Goal: Information Seeking & Learning: Find specific fact

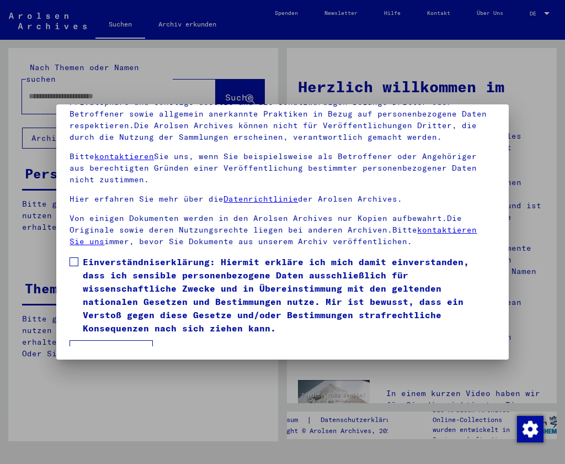
scroll to position [102, 0]
click at [74, 258] on span at bounding box center [74, 261] width 9 height 9
click at [120, 340] on button "Ich stimme zu" at bounding box center [111, 350] width 83 height 21
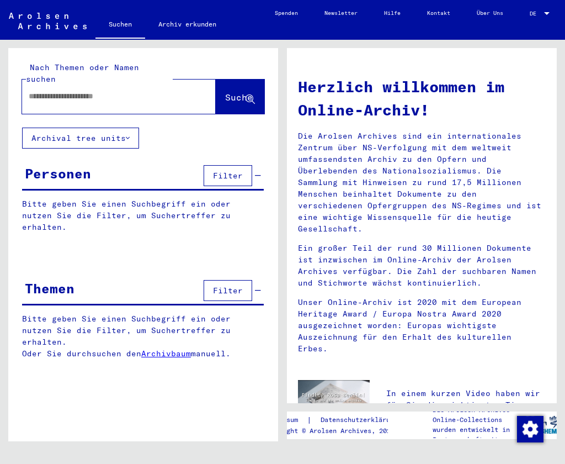
scroll to position [0, 0]
click at [137, 90] on input "text" at bounding box center [106, 96] width 154 height 12
click at [55, 90] on input "**********" at bounding box center [106, 96] width 154 height 12
type input "**********"
click at [225, 92] on span "Suche" at bounding box center [239, 97] width 28 height 11
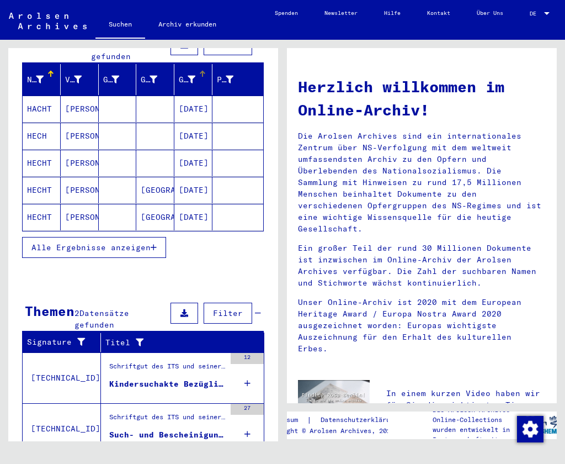
click at [191, 76] on icon at bounding box center [192, 80] width 8 height 8
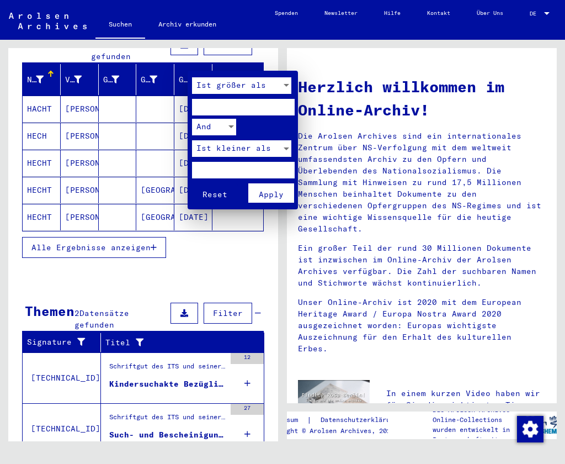
click at [191, 66] on div at bounding box center [282, 232] width 565 height 464
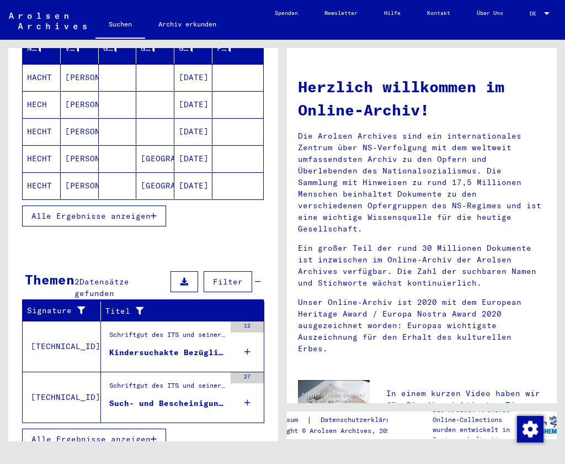
scroll to position [162, 0]
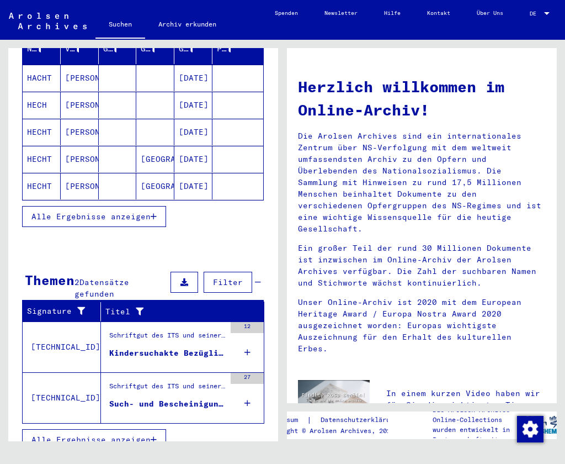
click at [124, 211] on span "Alle Ergebnisse anzeigen" at bounding box center [90, 216] width 119 height 10
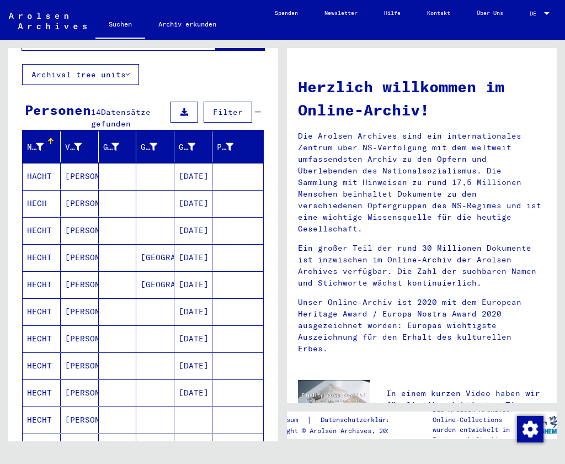
scroll to position [66, 0]
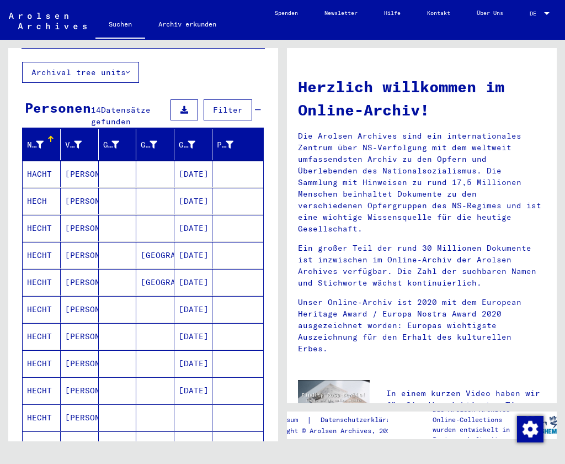
click at [88, 188] on mat-cell "[PERSON_NAME]" at bounding box center [80, 201] width 38 height 26
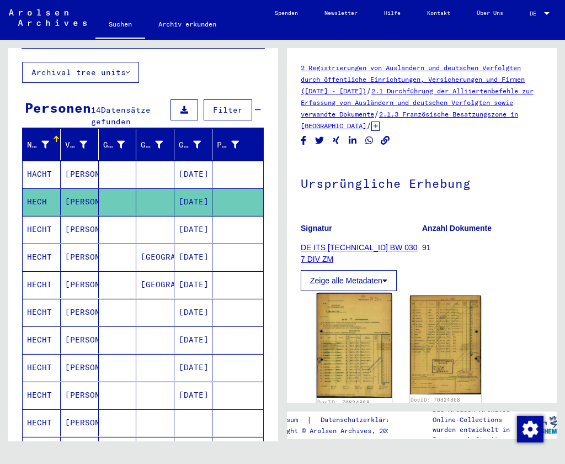
click at [371, 347] on img at bounding box center [354, 344] width 75 height 105
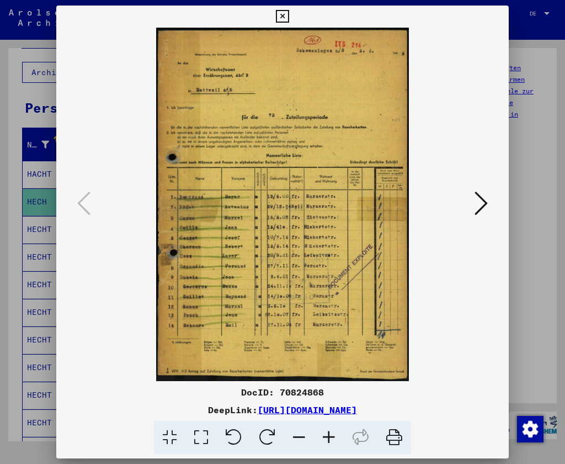
click at [488, 203] on button at bounding box center [481, 203] width 20 height 31
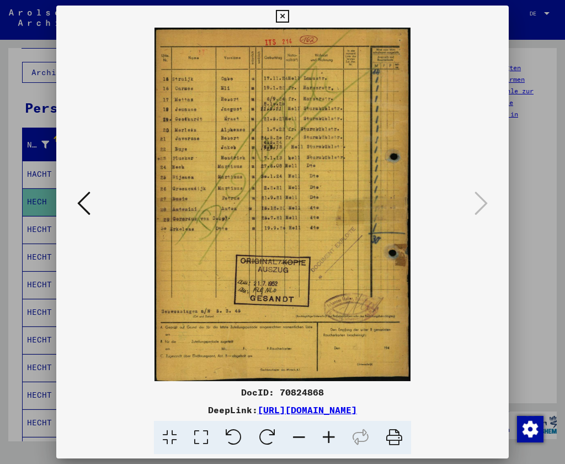
click at [84, 198] on icon at bounding box center [83, 203] width 13 height 26
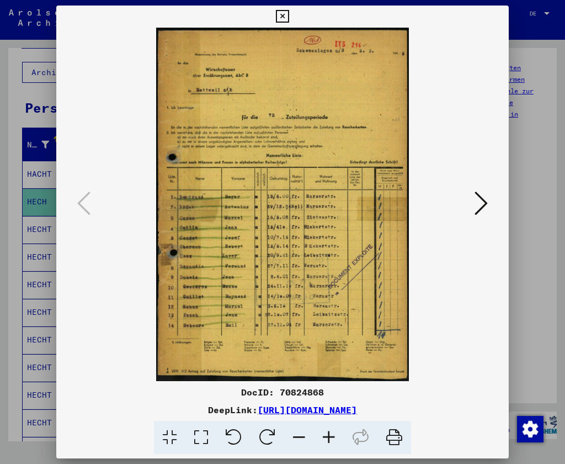
click at [44, 107] on div at bounding box center [282, 232] width 565 height 464
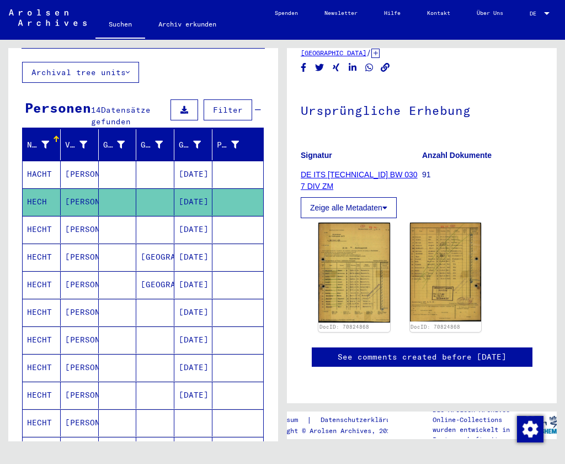
scroll to position [492, 0]
click at [181, 220] on mat-cell "[DATE]" at bounding box center [193, 229] width 38 height 27
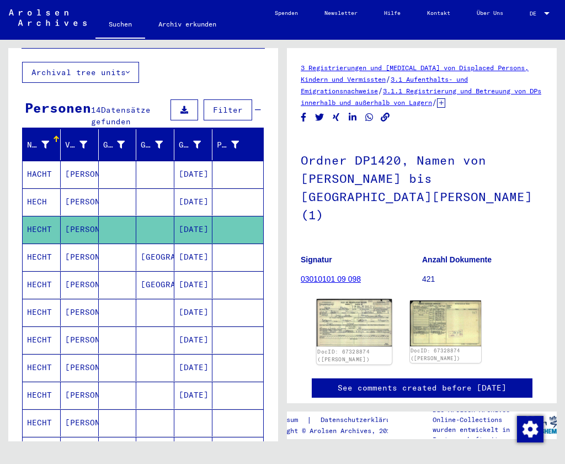
click at [340, 304] on img at bounding box center [354, 322] width 75 height 47
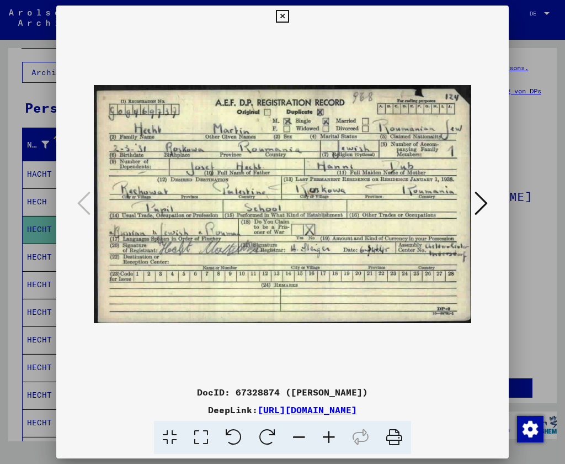
click at [39, 87] on div at bounding box center [282, 232] width 565 height 464
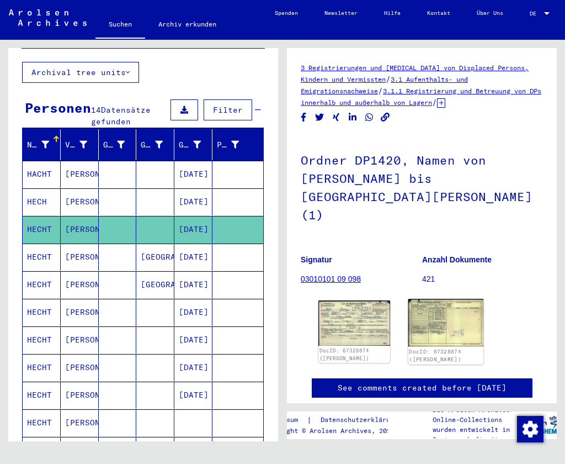
click at [441, 312] on img at bounding box center [445, 322] width 75 height 47
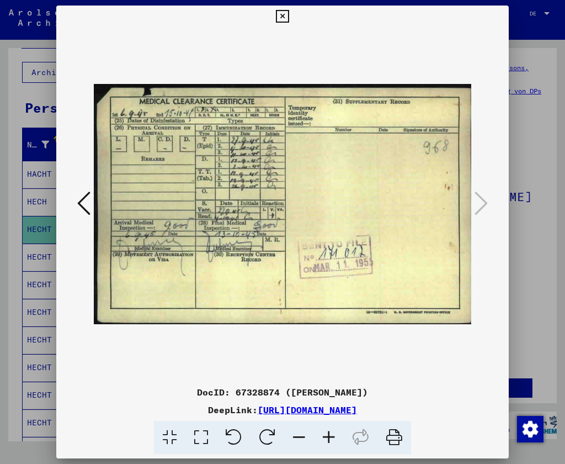
click at [53, 110] on div at bounding box center [282, 232] width 565 height 464
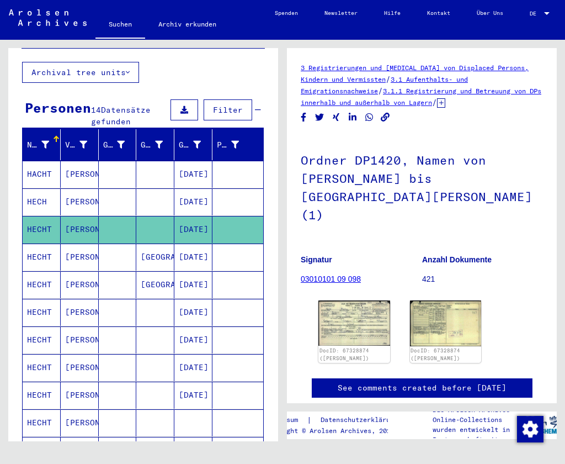
click at [162, 299] on mat-cell at bounding box center [155, 312] width 38 height 27
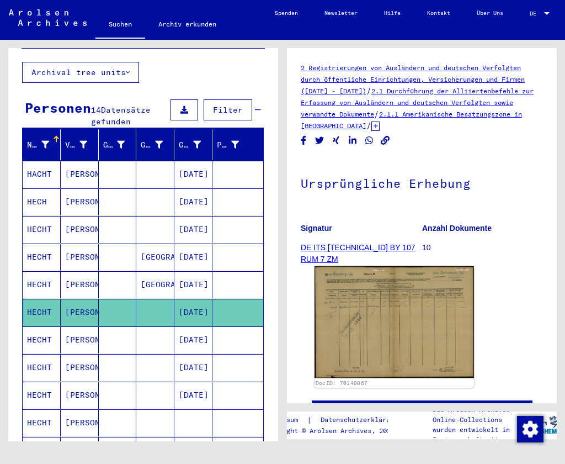
click at [366, 323] on img at bounding box center [394, 322] width 159 height 112
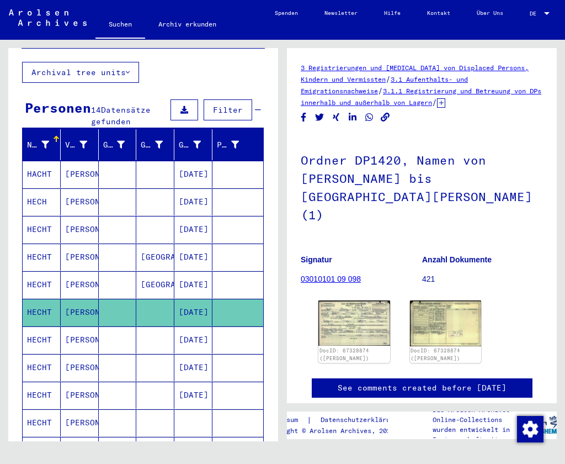
click at [117, 216] on mat-cell at bounding box center [118, 229] width 38 height 27
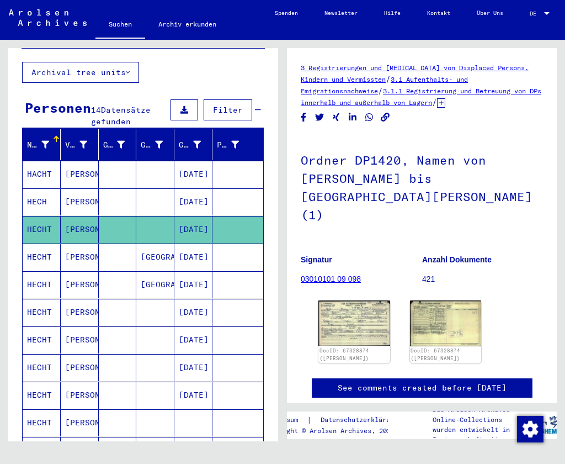
click at [179, 245] on mat-cell "[DATE]" at bounding box center [193, 256] width 38 height 27
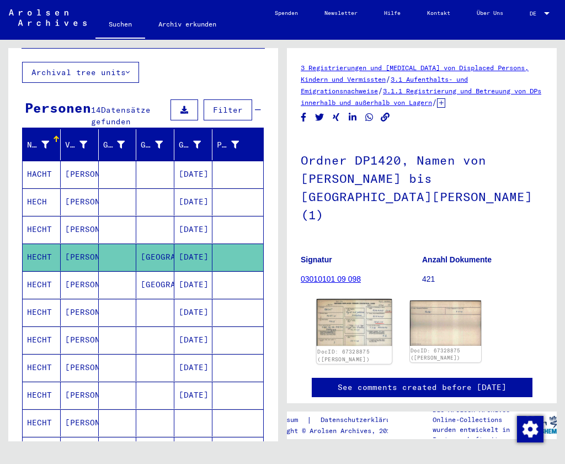
click at [350, 307] on img at bounding box center [354, 322] width 75 height 47
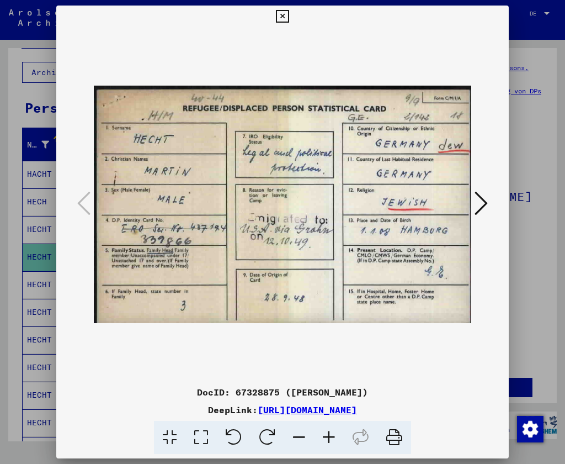
click at [479, 204] on icon at bounding box center [481, 203] width 13 height 26
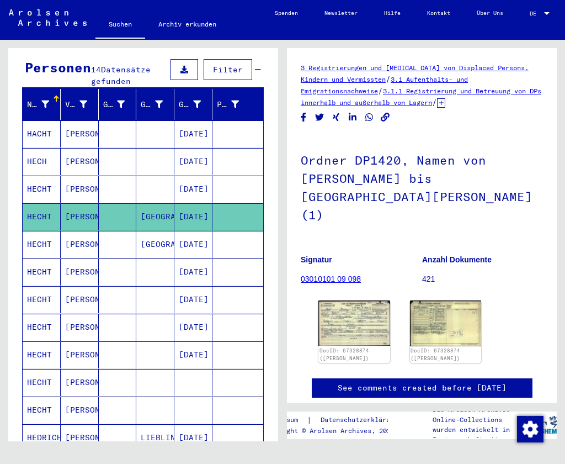
click at [164, 265] on mat-cell at bounding box center [155, 271] width 38 height 27
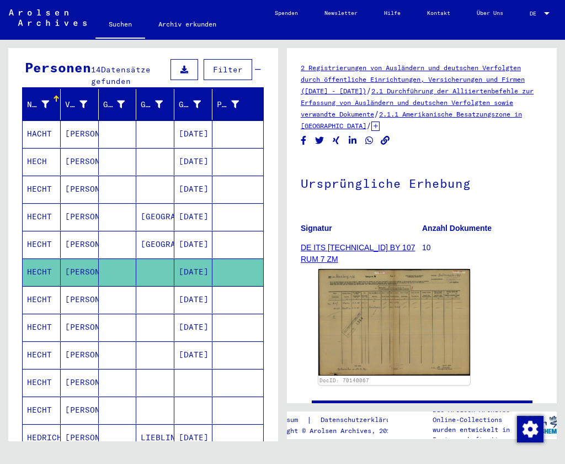
click at [152, 294] on mat-cell at bounding box center [155, 299] width 38 height 27
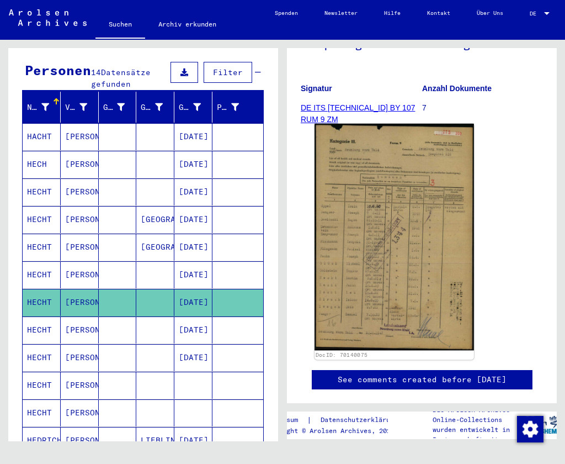
scroll to position [150, 0]
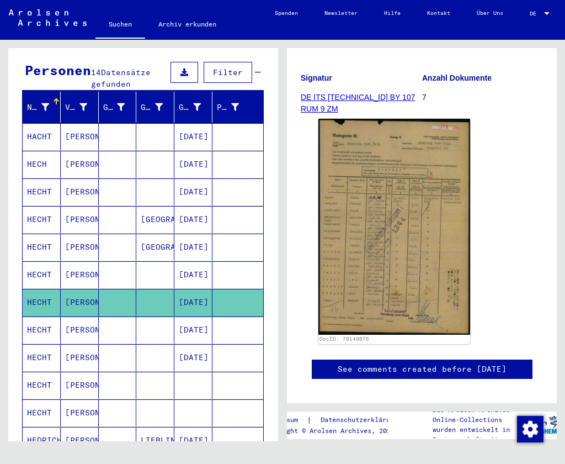
click at [183, 317] on mat-cell "[DATE]" at bounding box center [193, 329] width 38 height 27
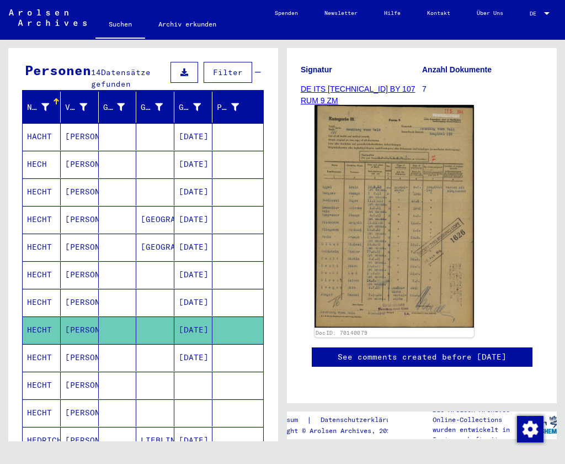
scroll to position [207, 0]
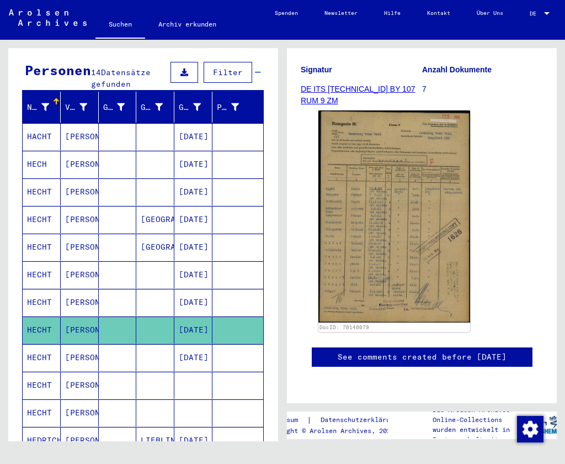
click at [184, 347] on mat-cell "[DATE]" at bounding box center [193, 357] width 38 height 27
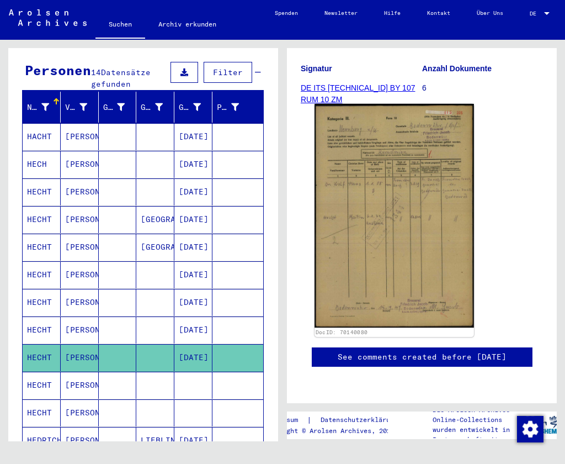
scroll to position [166, 0]
click at [406, 230] on img at bounding box center [394, 215] width 159 height 223
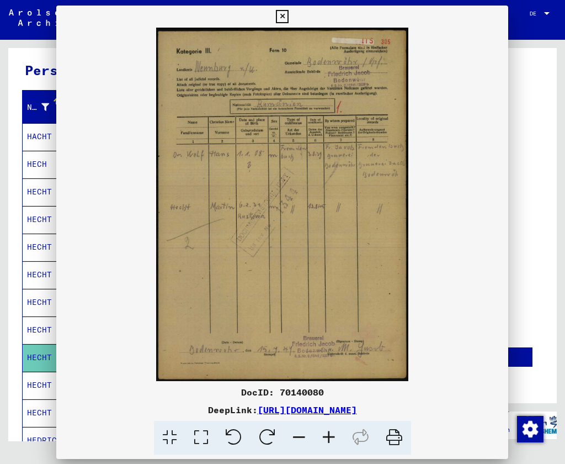
scroll to position [161, 0]
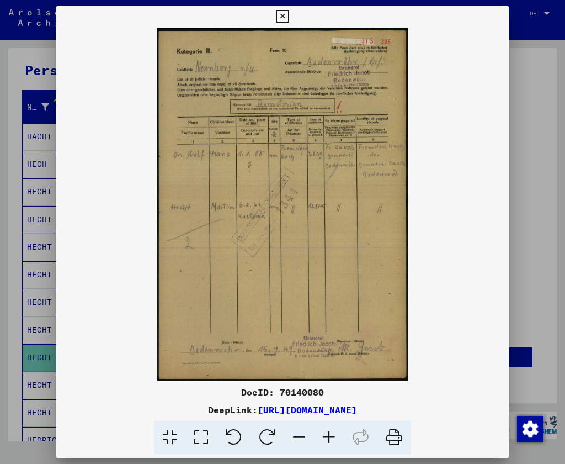
click at [136, 210] on img at bounding box center [282, 204] width 452 height 353
click at [42, 217] on div at bounding box center [282, 232] width 565 height 464
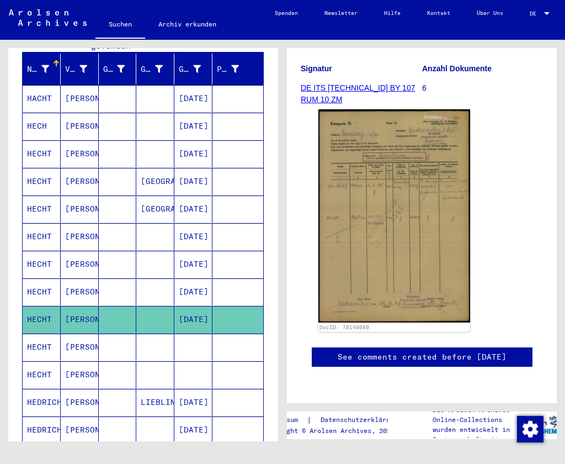
scroll to position [163, 0]
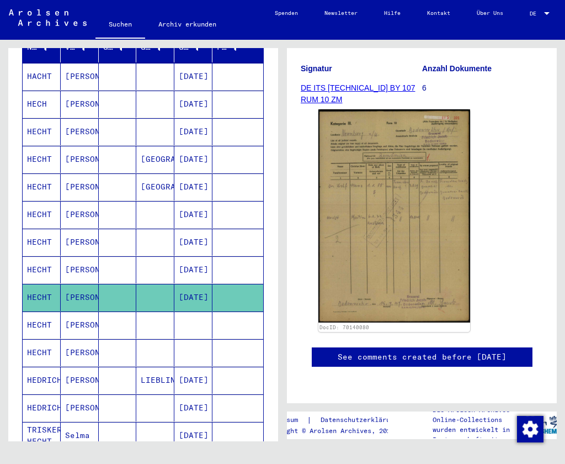
click at [124, 313] on mat-cell at bounding box center [118, 324] width 38 height 27
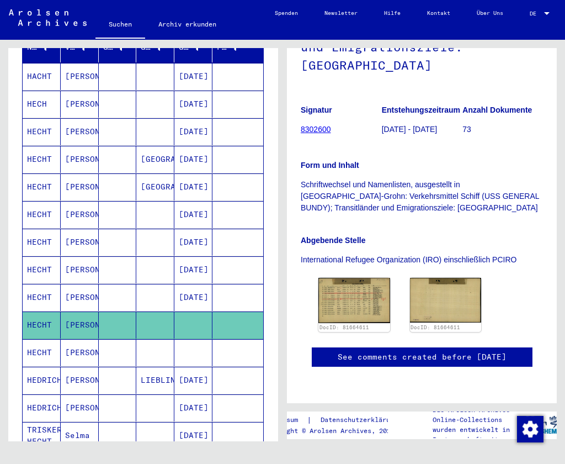
scroll to position [260, 0]
click at [356, 276] on img at bounding box center [354, 299] width 75 height 47
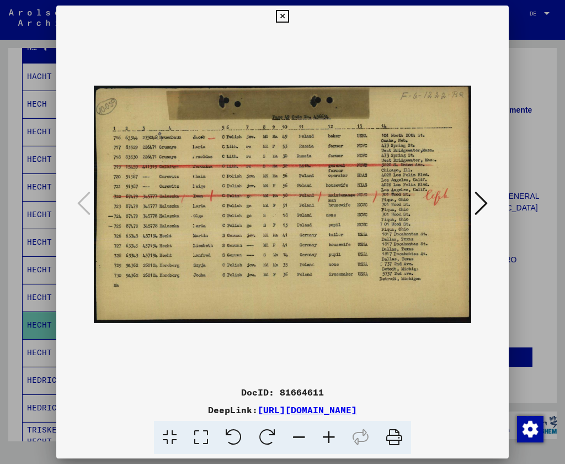
click at [49, 86] on div at bounding box center [282, 232] width 565 height 464
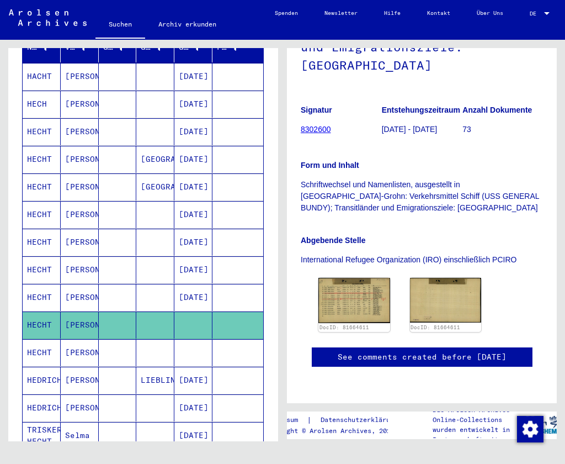
click at [102, 339] on mat-cell at bounding box center [118, 352] width 38 height 27
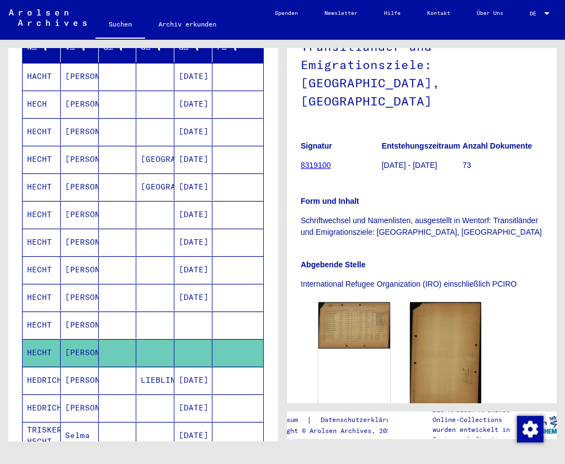
scroll to position [151, 0]
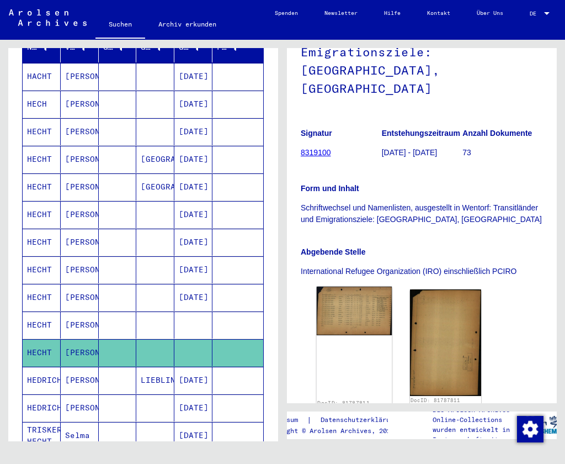
click at [370, 293] on img at bounding box center [354, 310] width 75 height 49
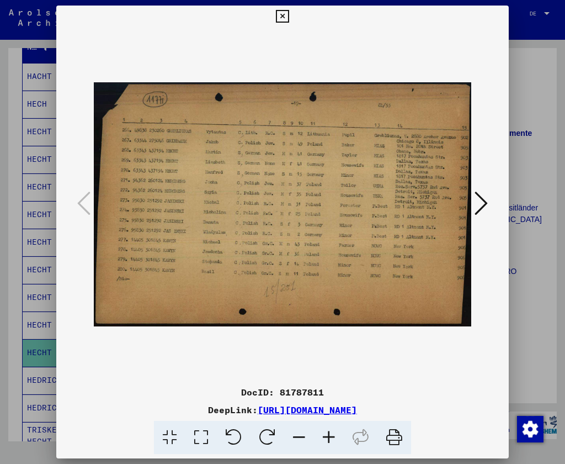
click at [476, 209] on icon at bounding box center [481, 203] width 13 height 26
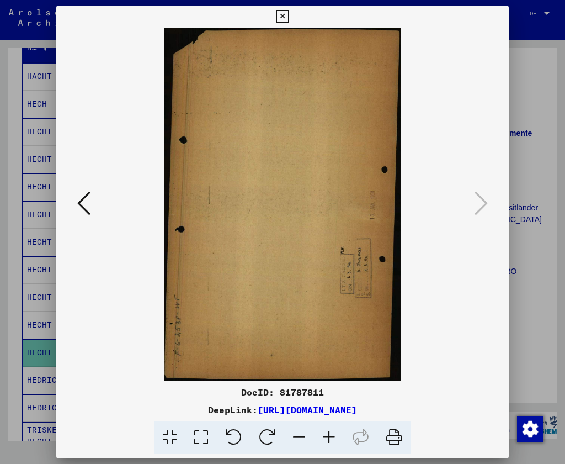
click at [86, 209] on icon at bounding box center [83, 203] width 13 height 26
